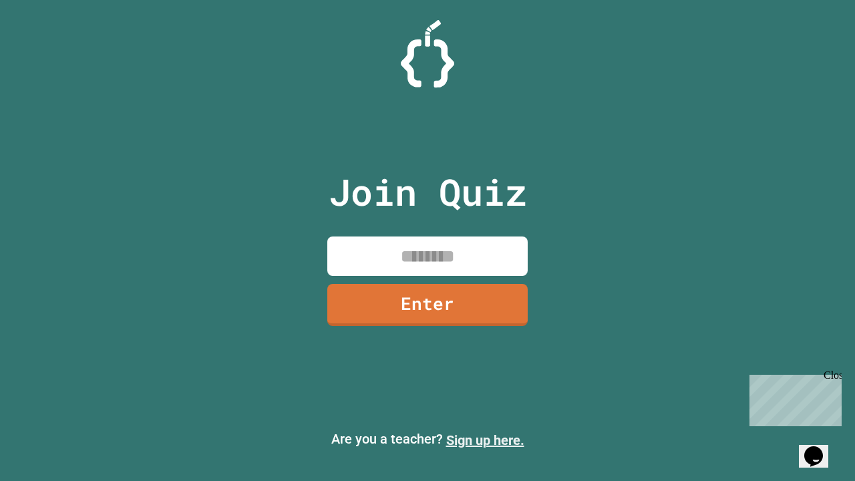
click at [485, 440] on link "Sign up here." at bounding box center [485, 440] width 78 height 16
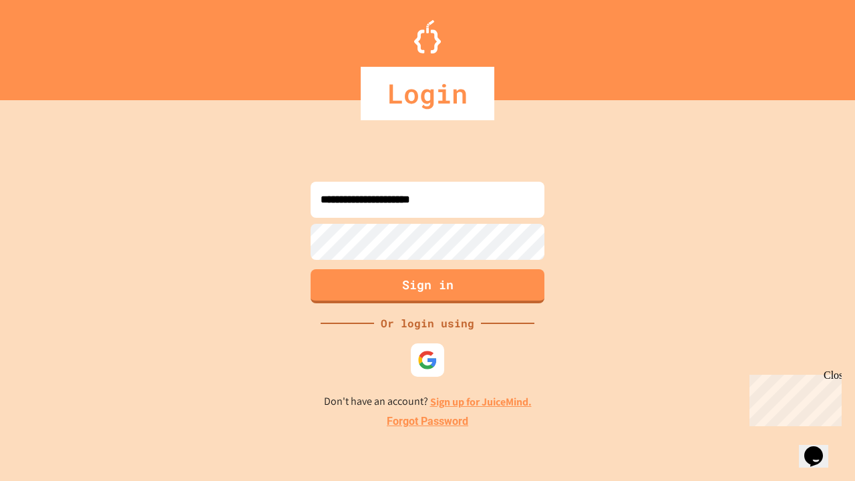
type input "**********"
